Goal: Contribute content: Contribute content

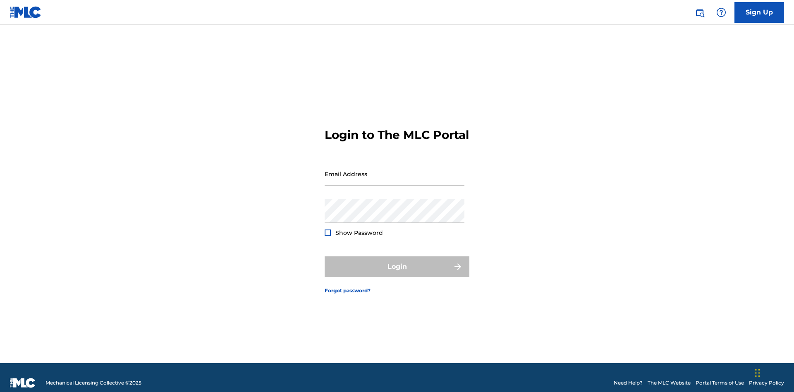
scroll to position [11, 0]
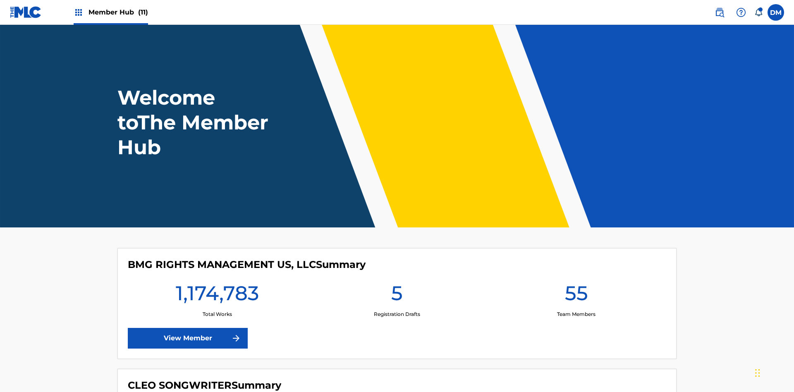
click at [118, 12] on span "Member Hub (11)" at bounding box center [119, 12] width 60 height 10
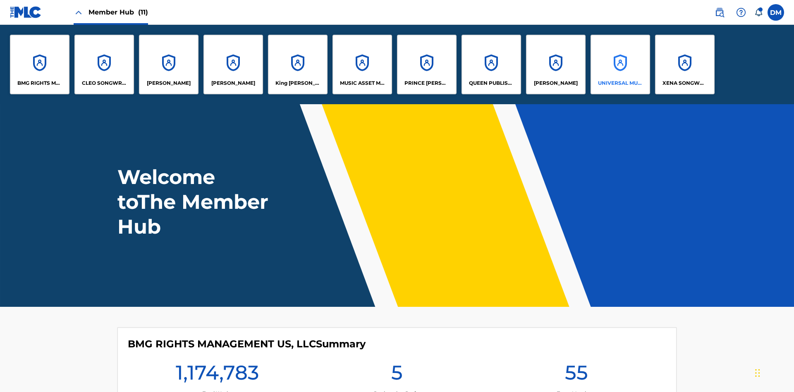
click at [620, 83] on p "UNIVERSAL MUSIC PUB GROUP" at bounding box center [620, 82] width 45 height 7
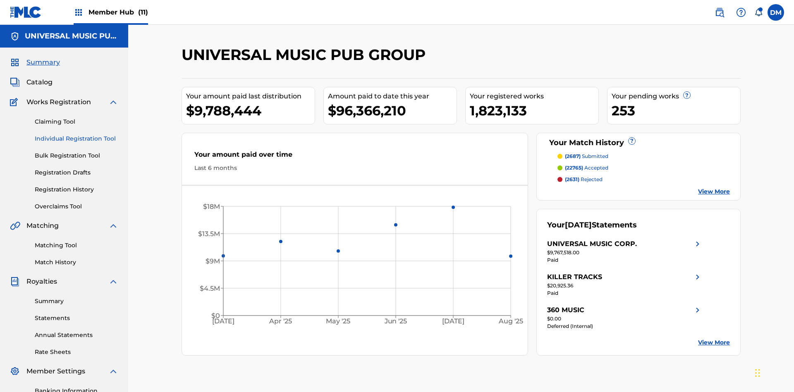
click at [77, 134] on link "Individual Registration Tool" at bounding box center [77, 138] width 84 height 9
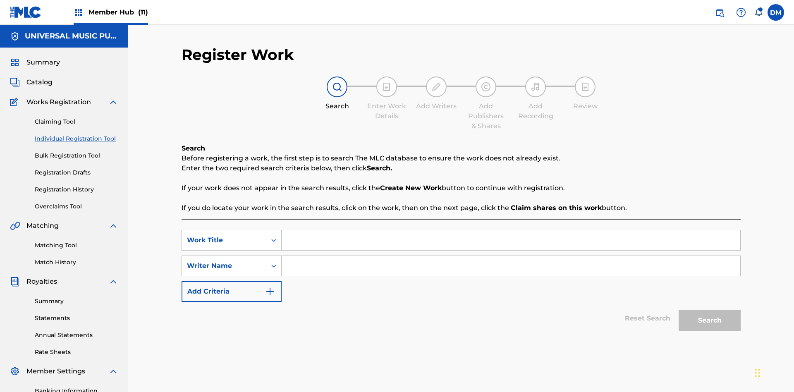
click at [511, 230] on input "Search Form" at bounding box center [511, 240] width 459 height 20
type input "Save At Publishers-Link Writers & Publishers Page After Linking Writer"
click at [511, 256] on input "Search Form" at bounding box center [511, 266] width 459 height 20
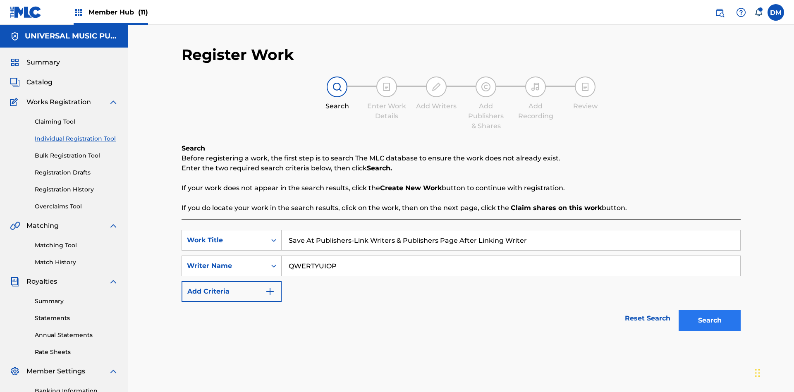
type input "QWERTYUIOP"
click at [710, 310] on button "Search" at bounding box center [710, 320] width 62 height 21
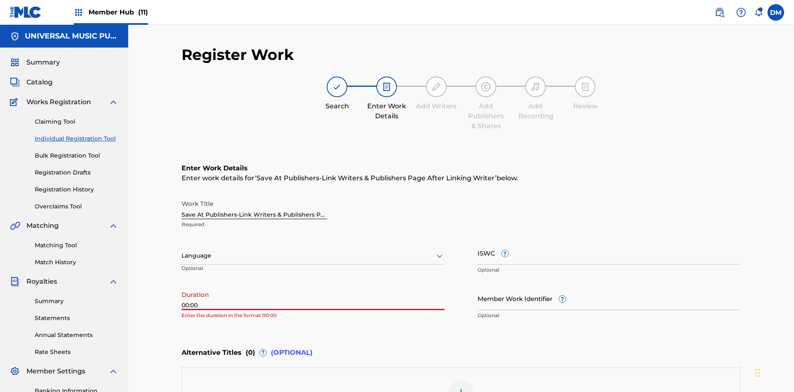
type input "00:00"
click at [440, 251] on icon at bounding box center [440, 256] width 10 height 10
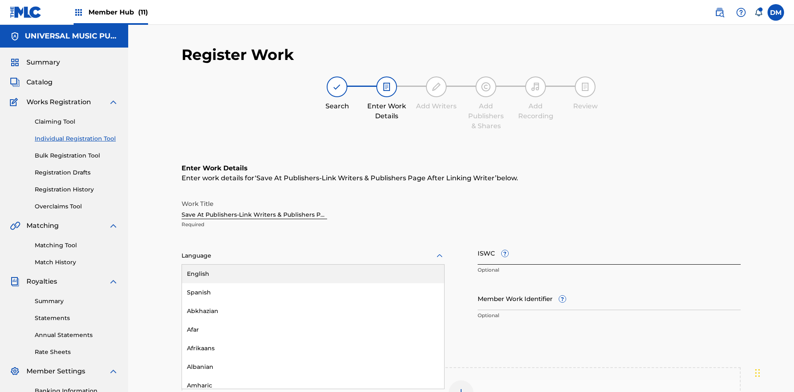
click at [313, 321] on div "Afar" at bounding box center [313, 330] width 262 height 19
click at [609, 287] on input "Member Work Identifier ?" at bounding box center [609, 299] width 263 height 24
type input "2025.09.27.04"
click at [609, 241] on input "ISWC ?" at bounding box center [609, 253] width 263 height 24
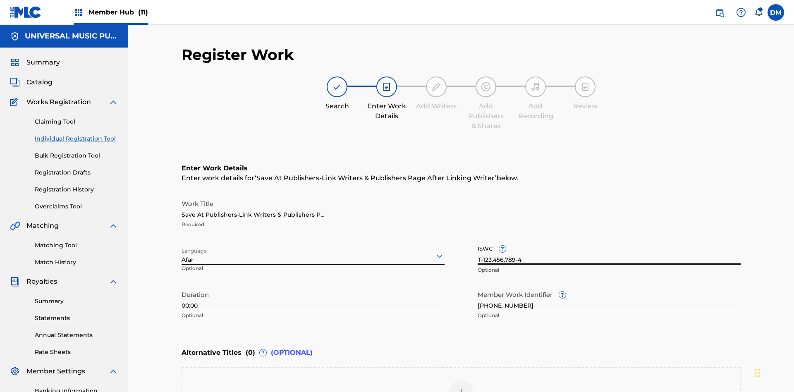
type input "T-123.456.789-4"
click at [461, 388] on img at bounding box center [461, 393] width 10 height 10
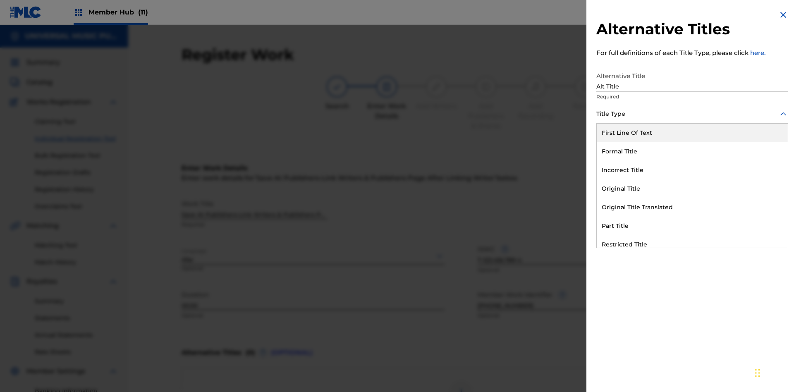
click at [693, 189] on div "Original Title" at bounding box center [692, 189] width 191 height 19
click at [693, 151] on div at bounding box center [693, 151] width 192 height 10
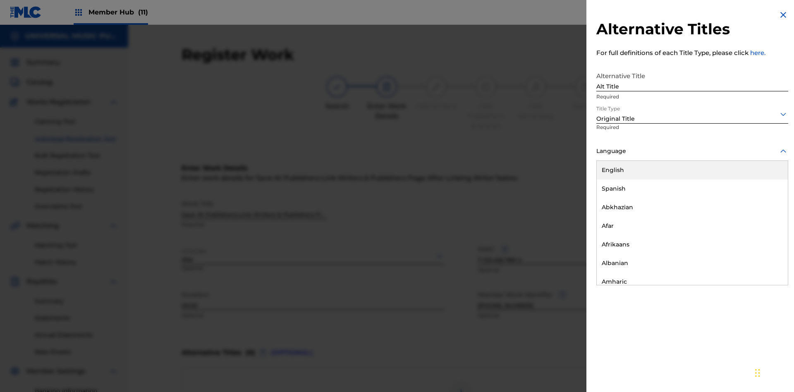
click at [764, 199] on button "Add Title" at bounding box center [764, 199] width 50 height 21
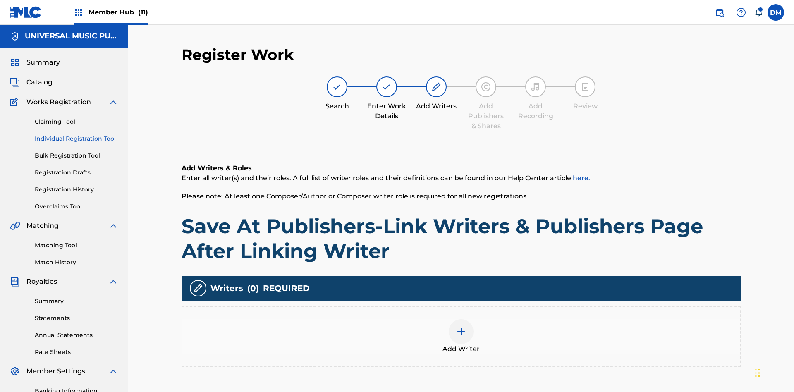
click at [461, 327] on img at bounding box center [461, 332] width 10 height 10
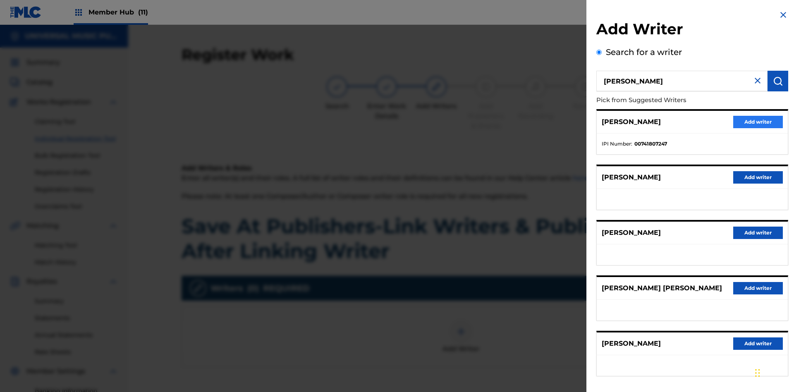
click at [758, 122] on button "Add writer" at bounding box center [759, 122] width 50 height 12
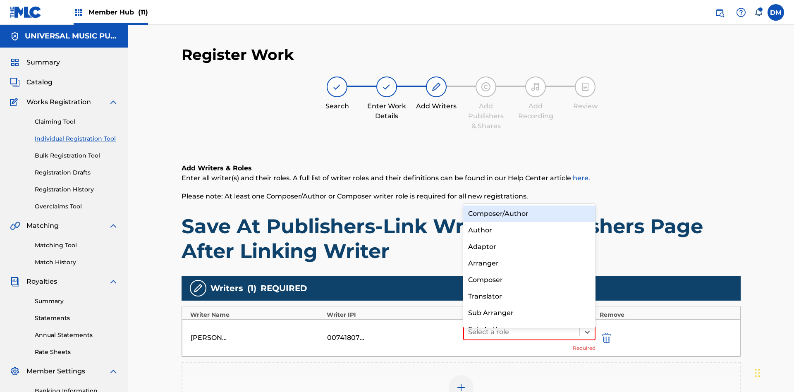
click at [529, 280] on div "Composer" at bounding box center [529, 280] width 132 height 17
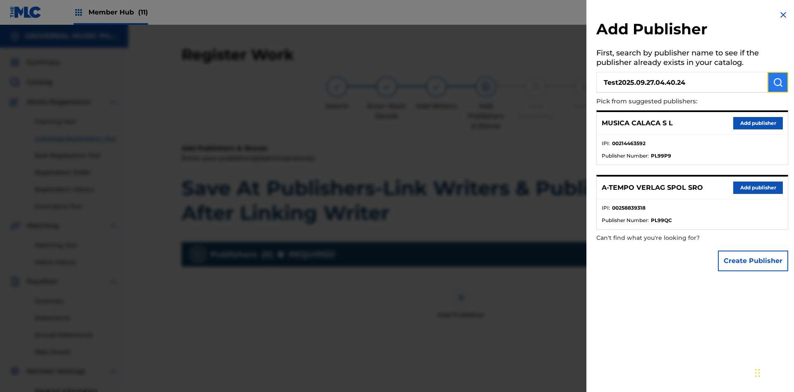
click at [778, 82] on img "submit" at bounding box center [778, 82] width 10 height 10
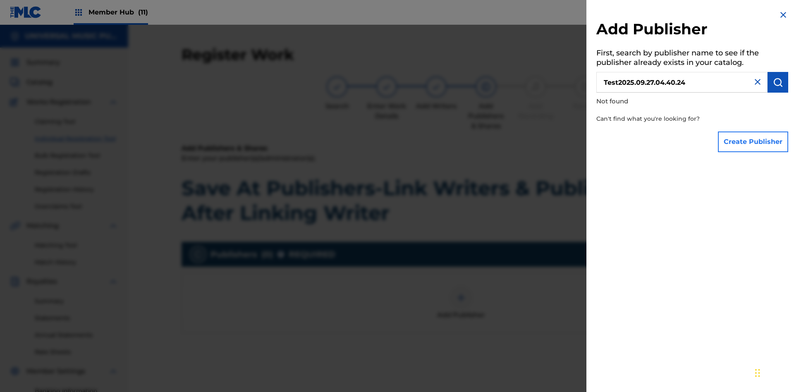
click at [754, 141] on button "Create Publisher" at bounding box center [753, 142] width 70 height 21
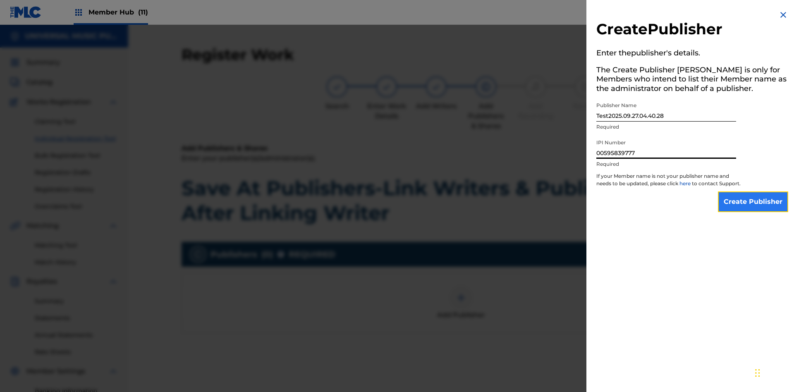
click at [754, 209] on input "Create Publisher" at bounding box center [753, 202] width 70 height 21
click at [754, 192] on input "Create Publisher" at bounding box center [753, 202] width 70 height 21
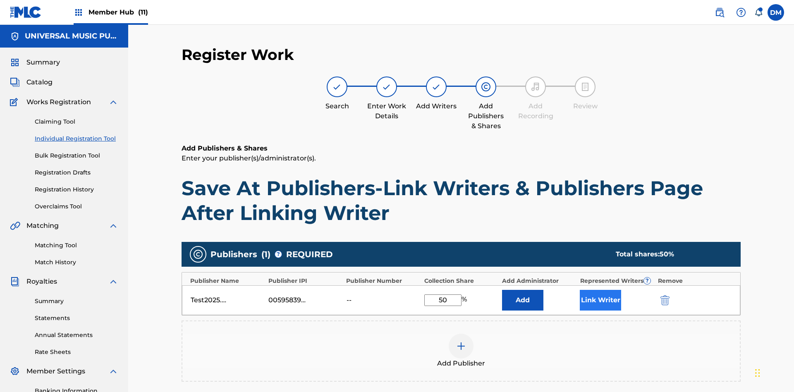
type input "50"
click at [601, 290] on button "Link Writer" at bounding box center [600, 300] width 41 height 21
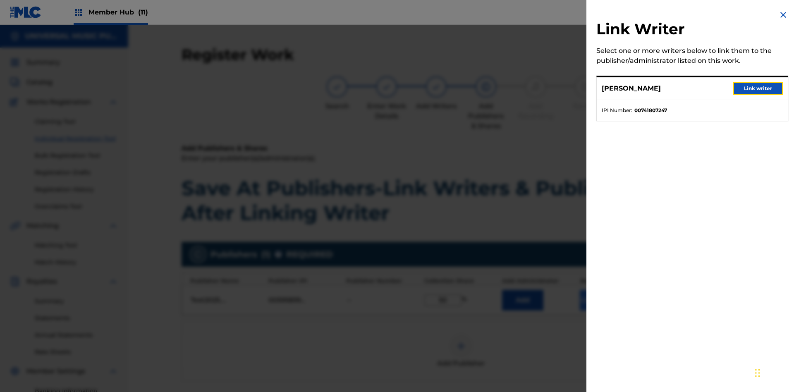
click at [758, 89] on button "Link writer" at bounding box center [759, 88] width 50 height 12
click at [601, 290] on button "Link Writer" at bounding box center [600, 300] width 41 height 21
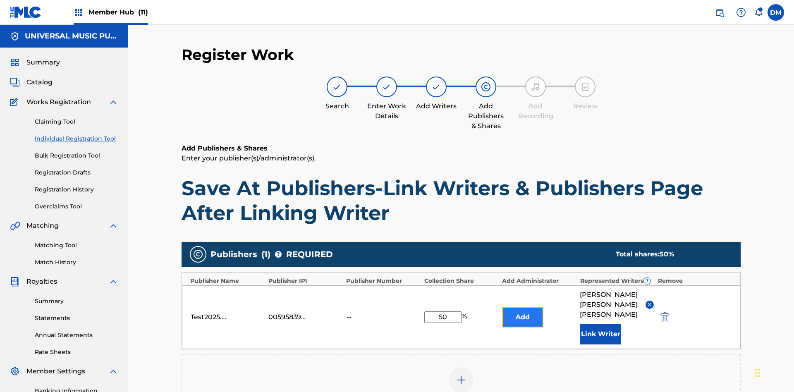
click at [523, 307] on button "Add" at bounding box center [522, 317] width 41 height 21
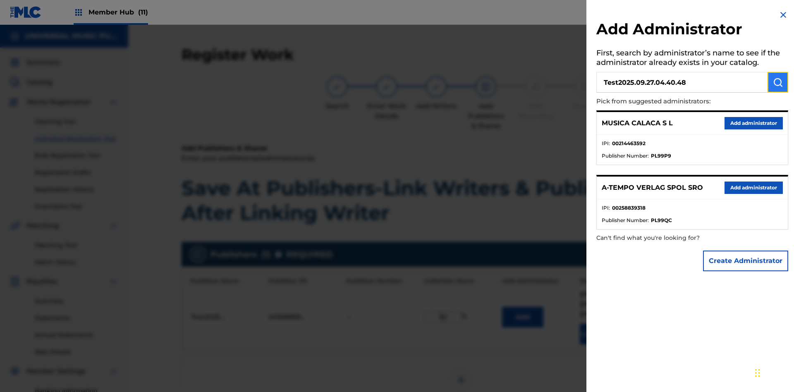
click at [778, 82] on img "submit" at bounding box center [778, 82] width 10 height 10
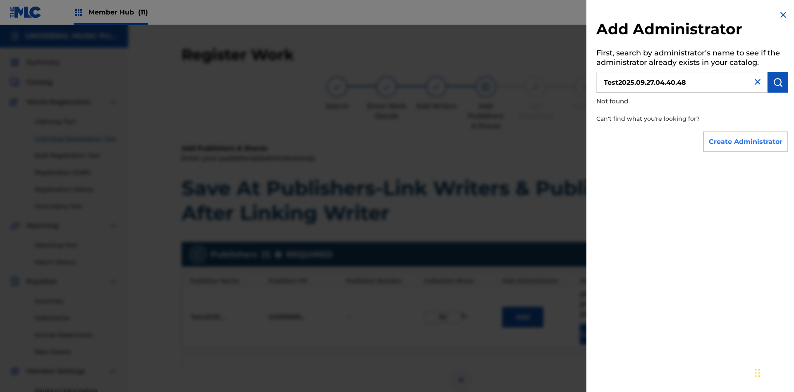
click at [746, 141] on button "Create Administrator" at bounding box center [745, 142] width 85 height 21
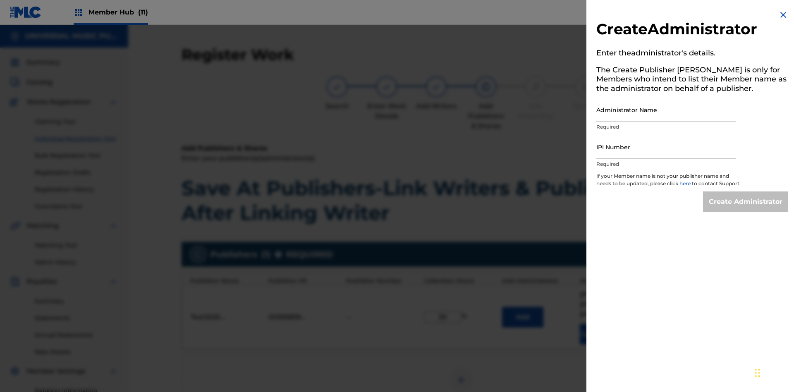
click at [666, 110] on input "Administrator Name" at bounding box center [667, 110] width 140 height 24
click at [666, 147] on input "IPI Number" at bounding box center [667, 147] width 140 height 24
click at [746, 209] on input "Create Administrator" at bounding box center [745, 202] width 85 height 21
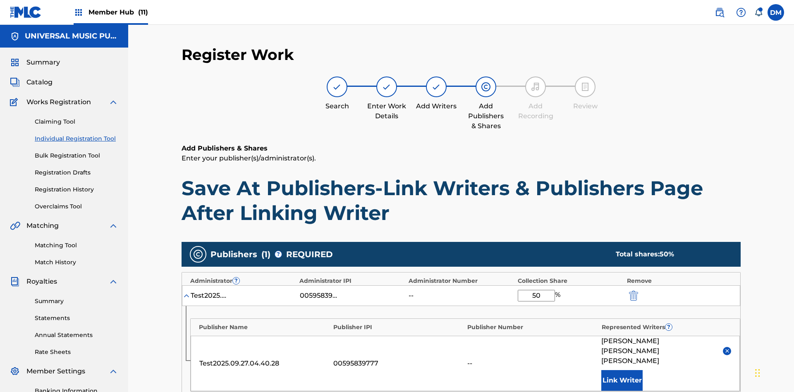
scroll to position [192, 0]
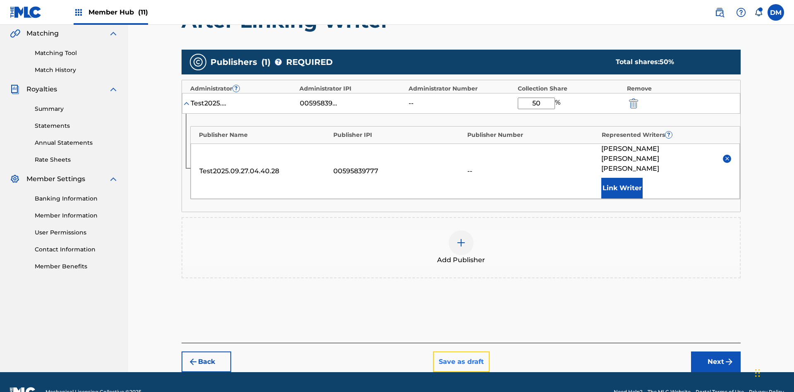
click at [461, 352] on button "Save as draft" at bounding box center [461, 362] width 57 height 21
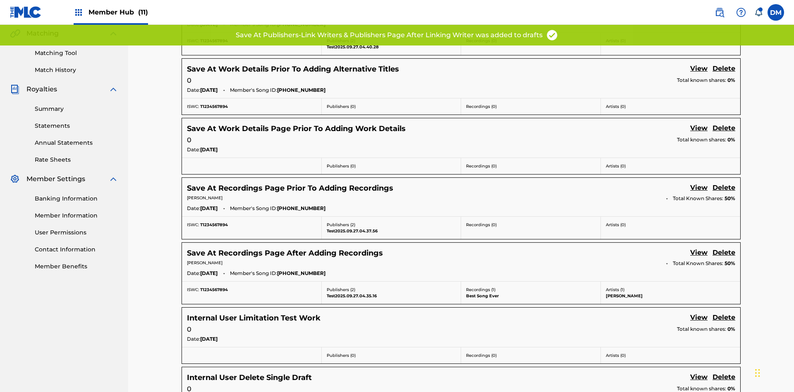
click at [699, 10] on link "View" at bounding box center [698, 4] width 17 height 11
